Goal: Navigation & Orientation: Find specific page/section

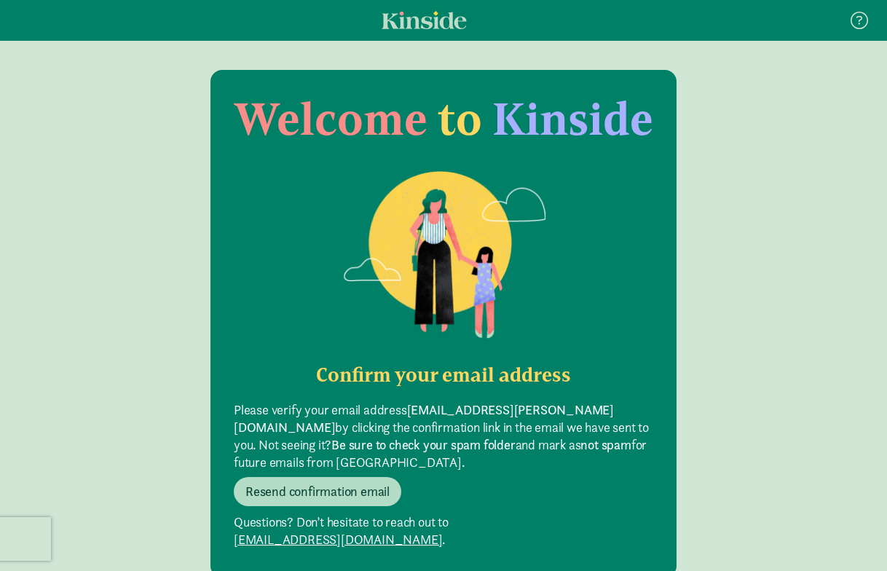
scroll to position [29, 0]
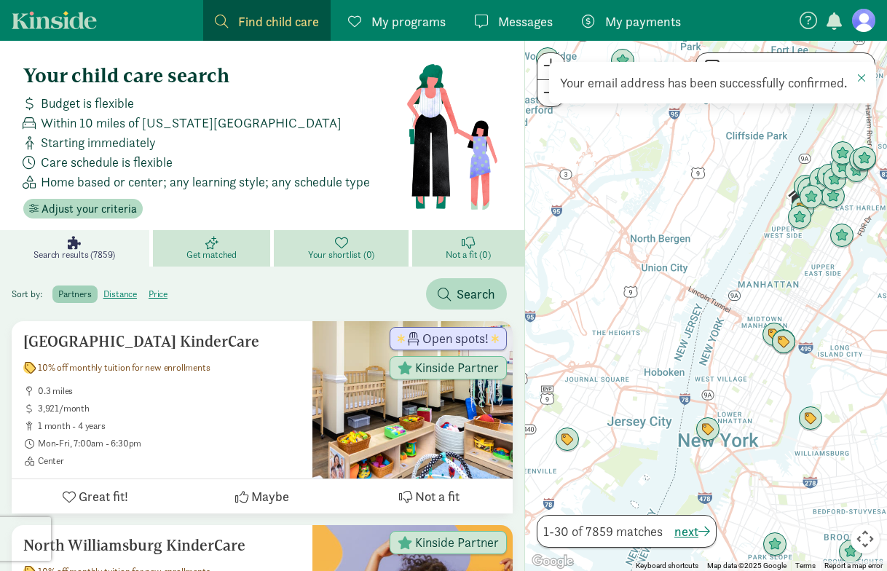
click at [618, 21] on span "My payments" at bounding box center [643, 22] width 76 height 20
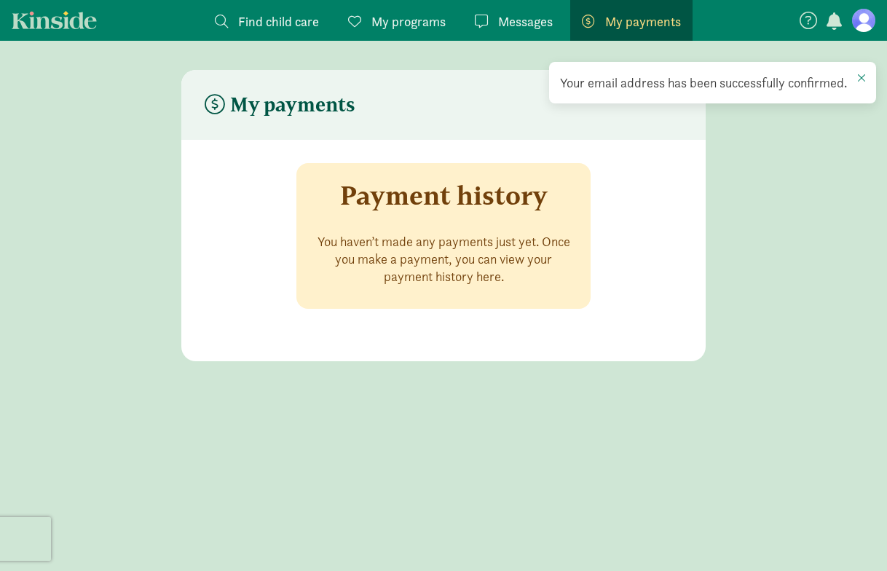
click at [864, 17] on figure at bounding box center [863, 20] width 23 height 23
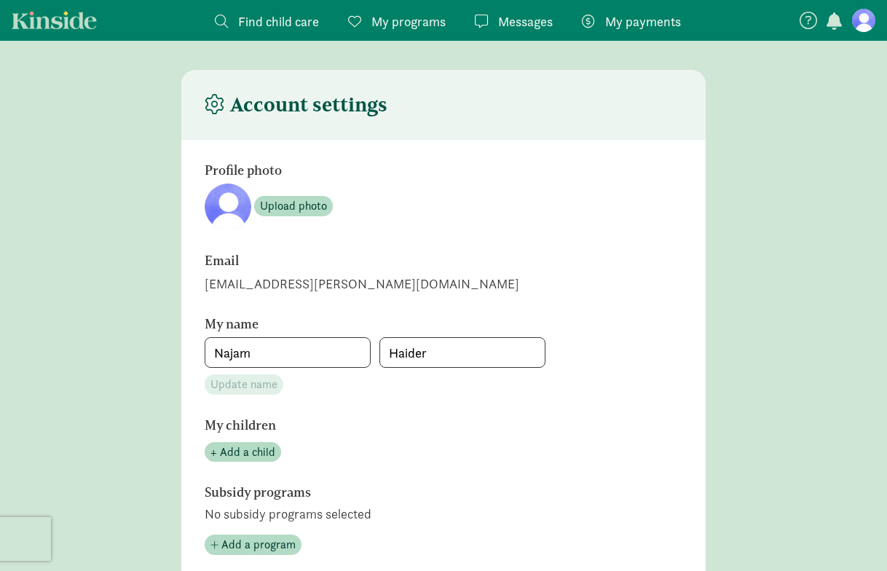
click at [518, 24] on span "Messages" at bounding box center [525, 22] width 55 height 20
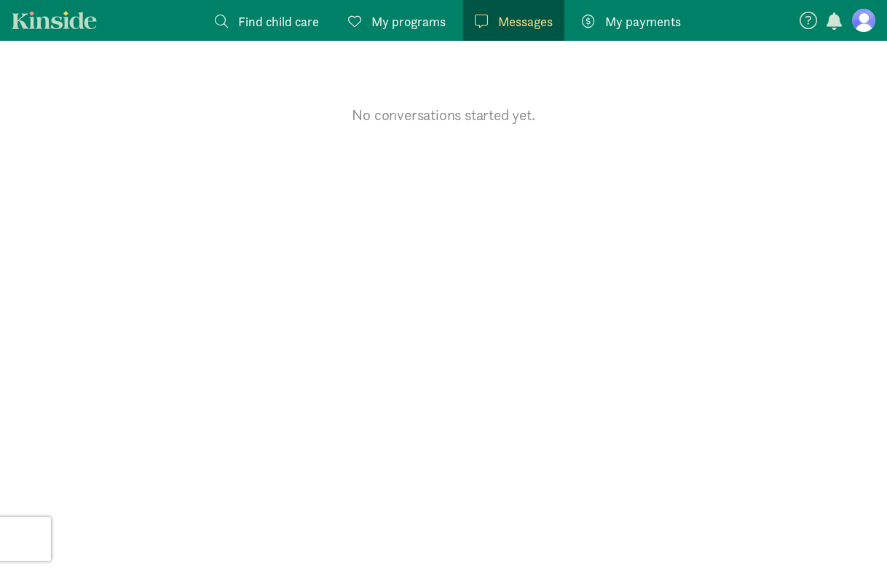
click at [623, 27] on span "My payments" at bounding box center [643, 22] width 76 height 20
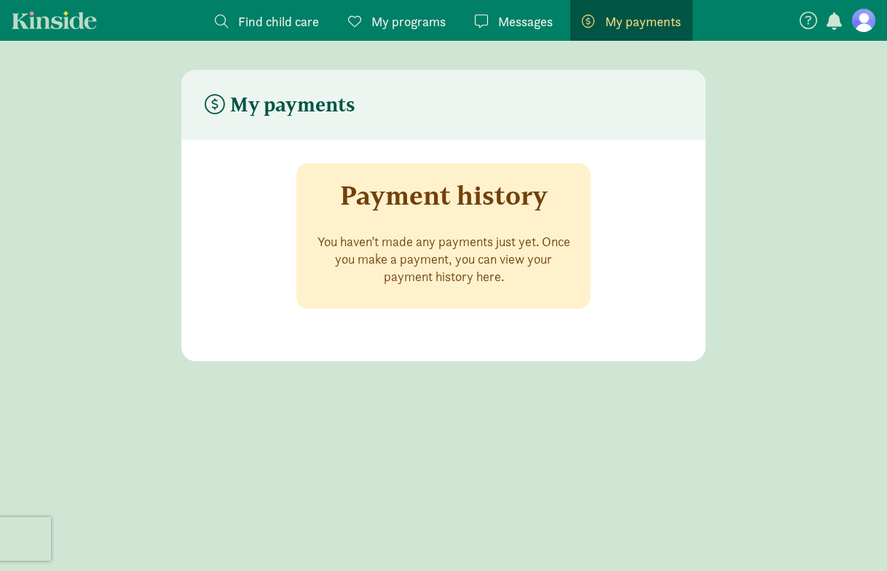
click at [435, 17] on span "My programs" at bounding box center [408, 22] width 74 height 20
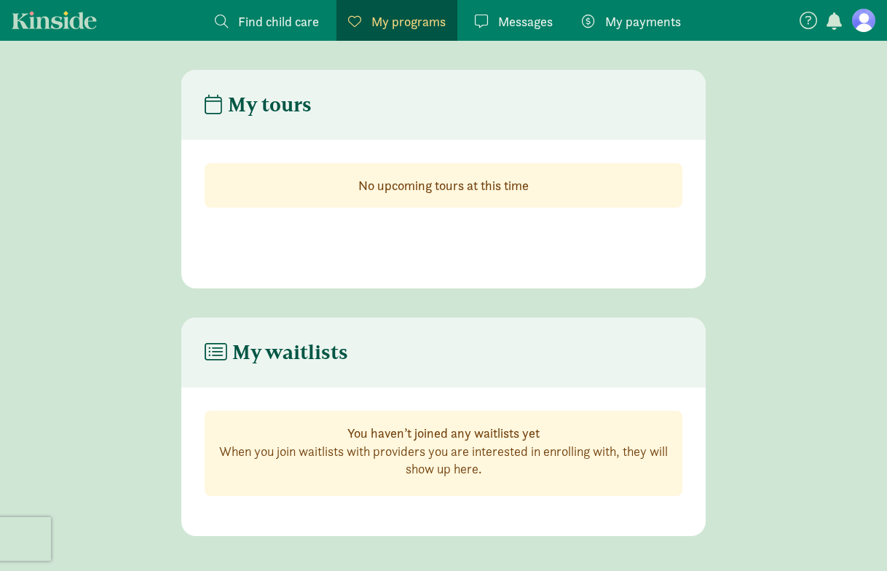
click at [277, 15] on span "Find child care" at bounding box center [278, 22] width 81 height 20
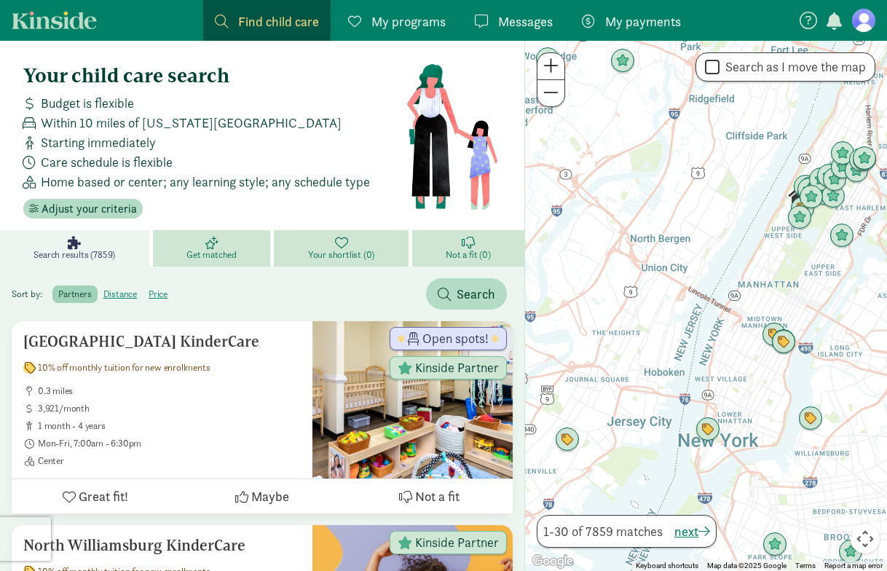
click at [832, 23] on span "button" at bounding box center [833, 20] width 15 height 17
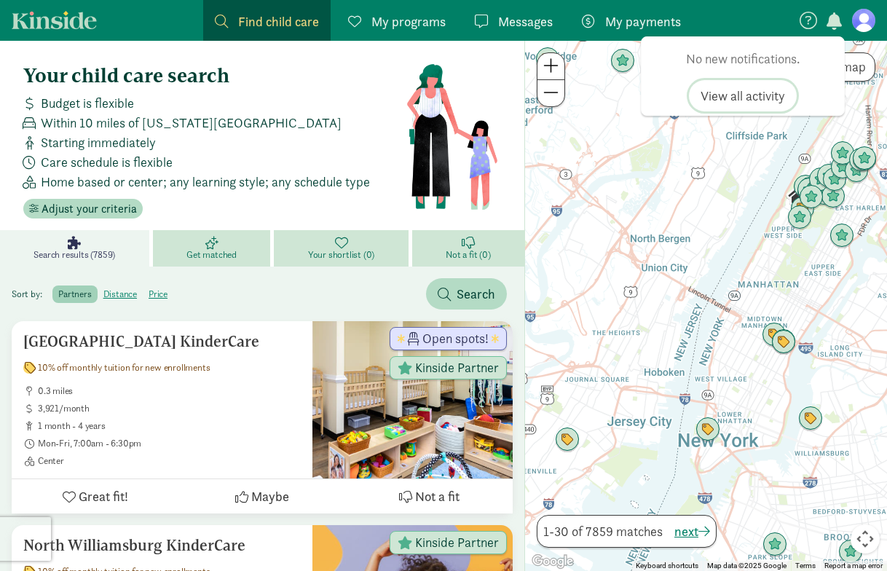
click at [748, 97] on span "View all activity" at bounding box center [743, 96] width 84 height 20
